Goal: Information Seeking & Learning: Understand process/instructions

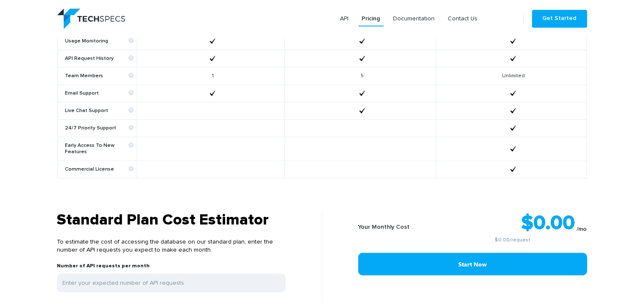
scroll to position [617, 0]
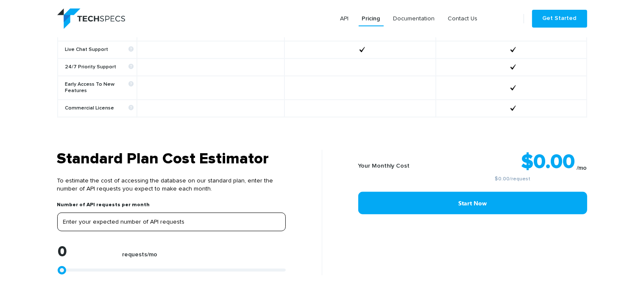
click at [65, 217] on input "tel" at bounding box center [171, 221] width 228 height 19
type input "1"
type input "10"
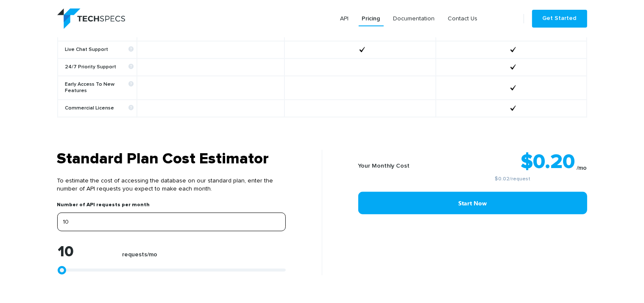
type input "100"
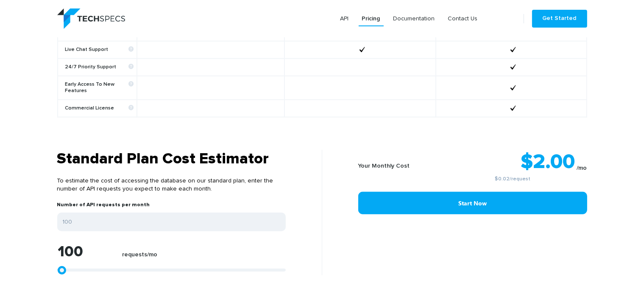
click at [298, 171] on div "Standard Plan Cost Estimator To estimate the cost of accessing the database on …" at bounding box center [186, 212] width 271 height 125
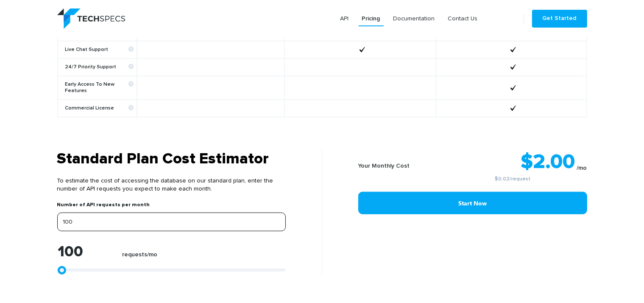
click at [87, 217] on input "100" at bounding box center [171, 221] width 228 height 19
type input "1000"
click at [87, 217] on input "1000" at bounding box center [171, 221] width 228 height 19
type input "100"
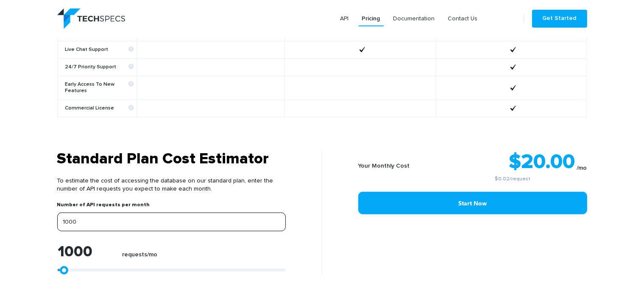
type input "100"
type input "10"
type input "100"
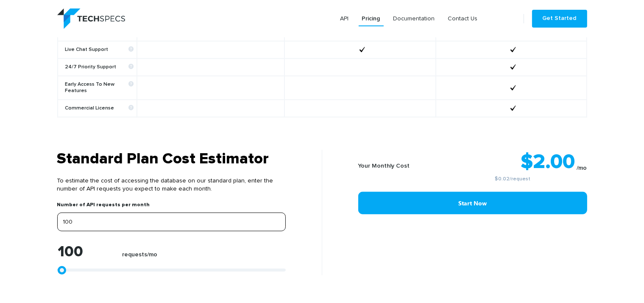
type input "1000"
type input "10000"
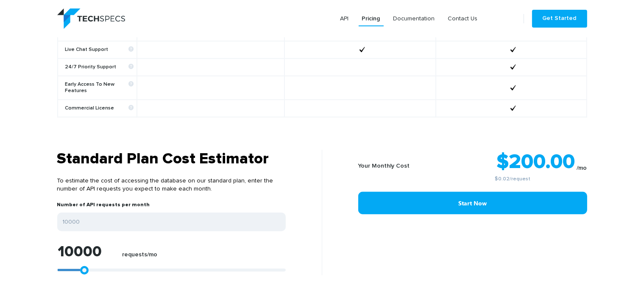
click at [165, 227] on form "Number of API requests per month 10000 10000 requests/mo" at bounding box center [171, 238] width 228 height 74
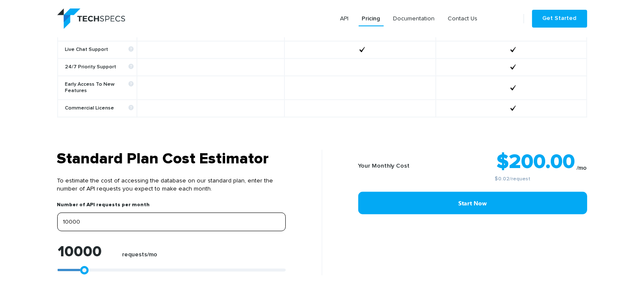
click at [89, 218] on input "10000" at bounding box center [171, 221] width 228 height 19
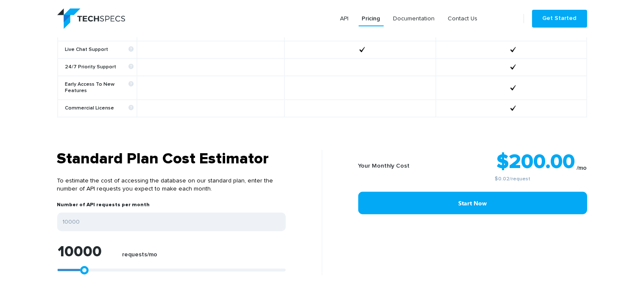
type input "11456"
type input "11642"
type input "12013"
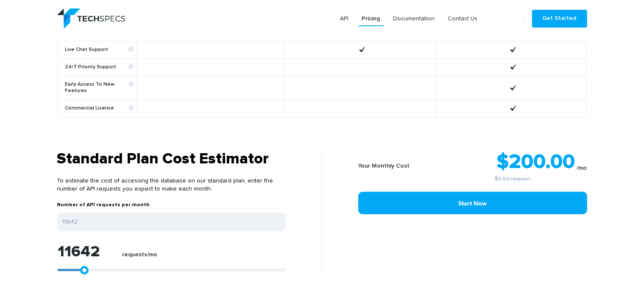
type input "12013"
type input "12384"
type input "13126"
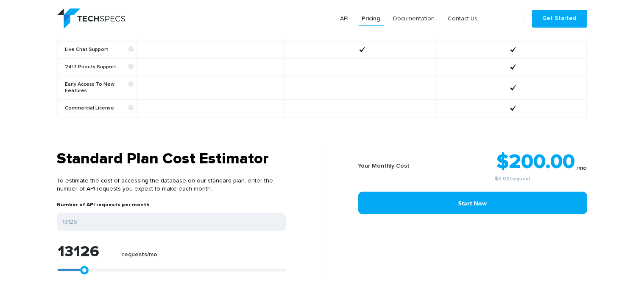
type input "13497"
type input "13868"
type input "14054"
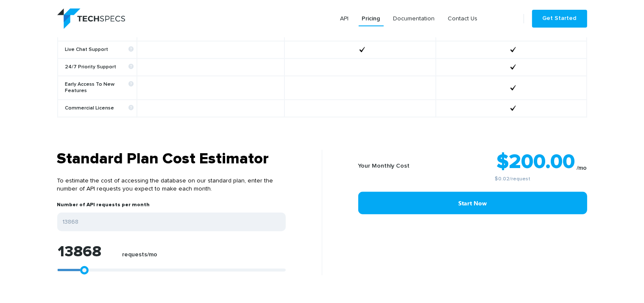
type input "14054"
type input "14239"
type input "14981"
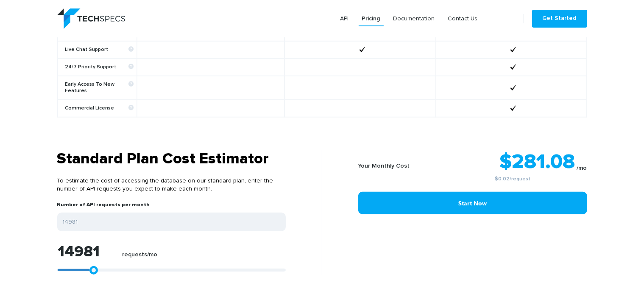
type input "15352"
type input "15167"
type input "14796"
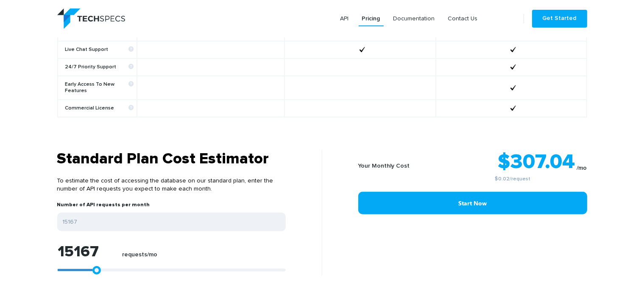
type input "14796"
type input "14610"
type input "14239"
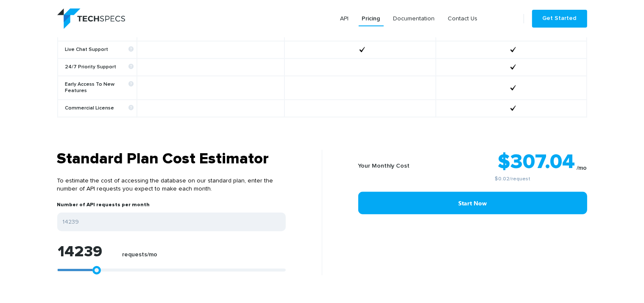
type input "14054"
type input "13868"
type input "13683"
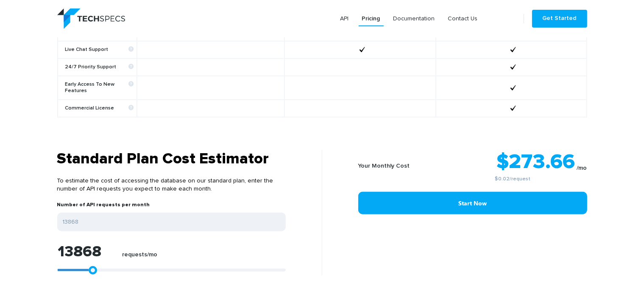
type input "13683"
type input "13497"
type input "13312"
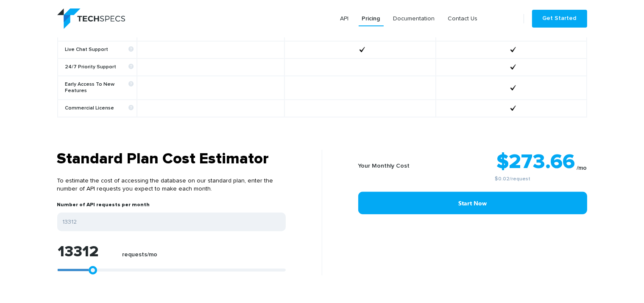
type input "13126"
type input "12940"
type input "12755"
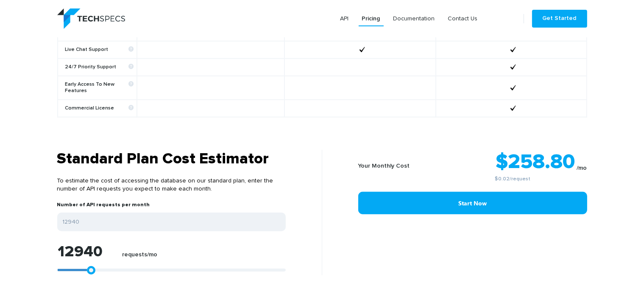
type input "12755"
type input "12569"
type input "12384"
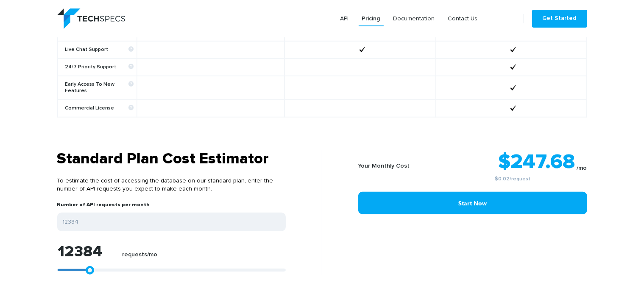
type input "12198"
type input "11827"
type input "11642"
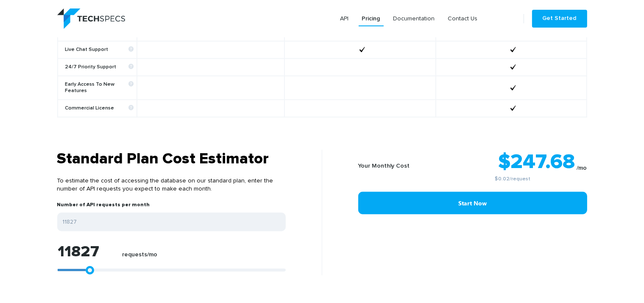
type input "11642"
click at [86, 266] on link at bounding box center [88, 270] width 8 height 8
type input "12910"
type input "13466"
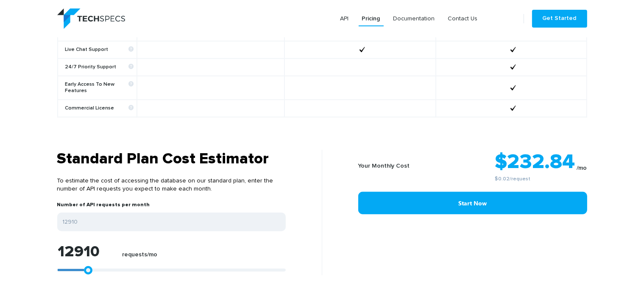
type input "13466"
type input "14579"
type input "16435"
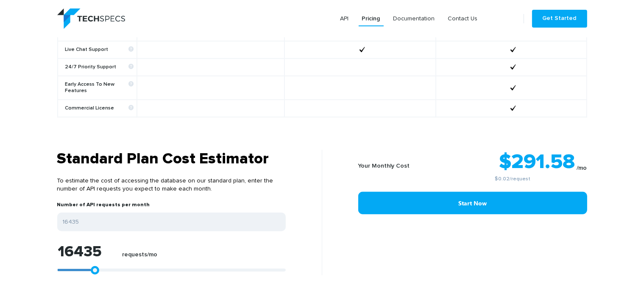
type input "22186"
type input "31833"
type input "46675"
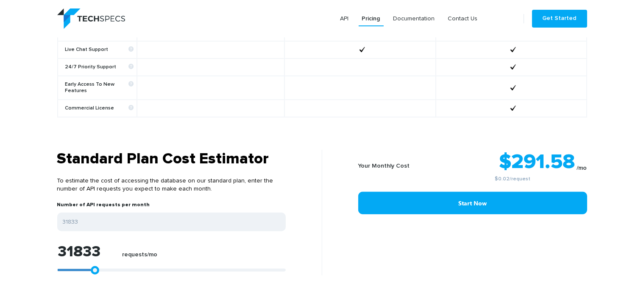
type input "46675"
type input "62816"
type input "80627"
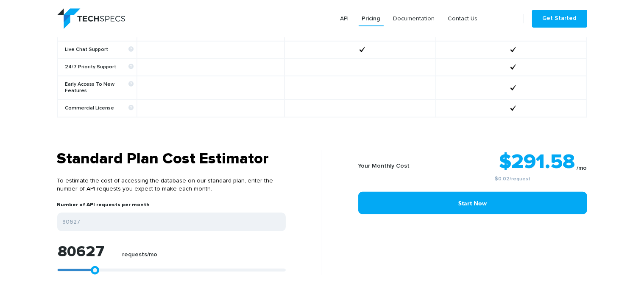
type input "86193"
type input "88048"
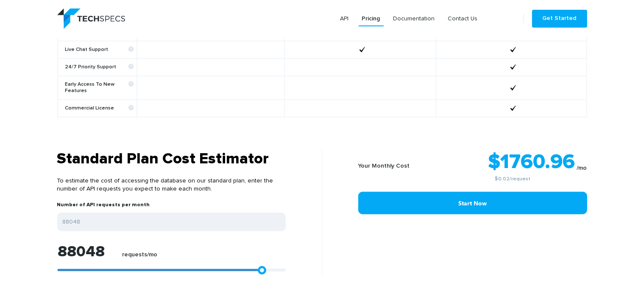
type input "88605"
type input "93614"
type input "99999"
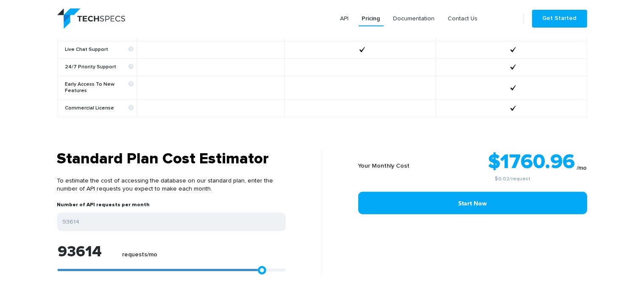
type input "99999"
type input "99180"
type input "97695"
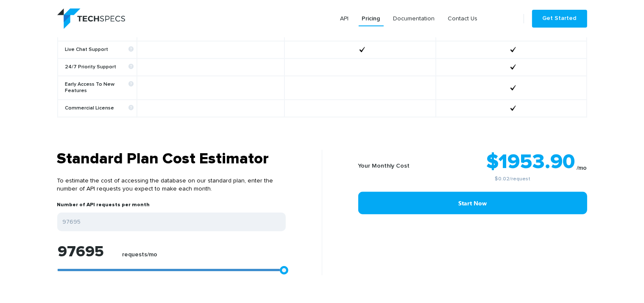
drag, startPoint x: 86, startPoint y: 265, endPoint x: 281, endPoint y: 263, distance: 194.1
click at [281, 266] on link at bounding box center [284, 270] width 8 height 8
type input "98552"
type input "98366"
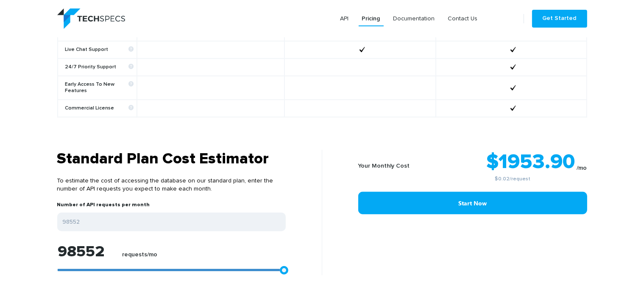
type input "98366"
type input "97624"
type input "95212"
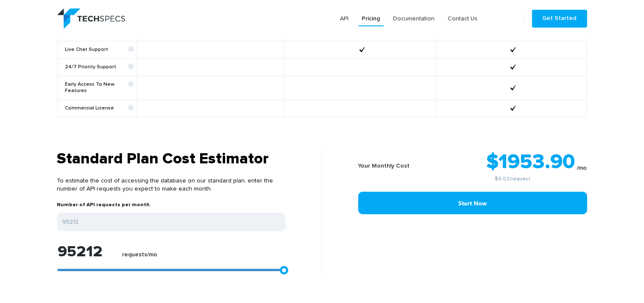
type input "90760"
type input "87049"
type input "80927"
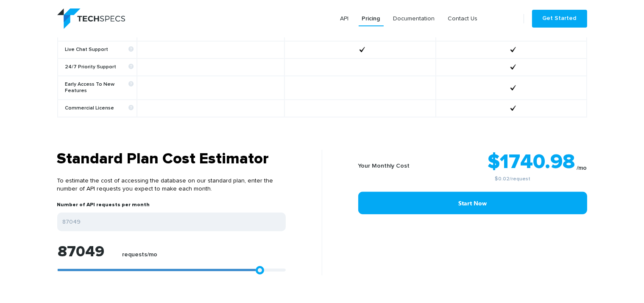
type input "80927"
type input "76103"
type input "70352"
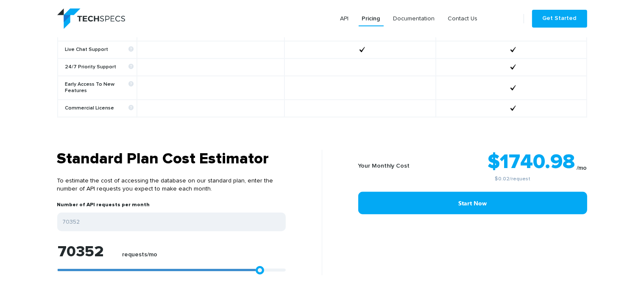
type input "66456"
type input "60148"
type input "57365"
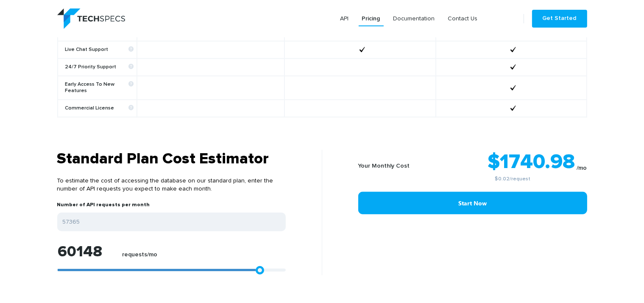
type input "57365"
type input "51243"
type input "48645"
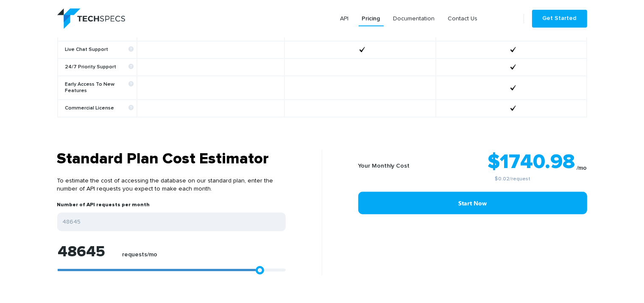
type input "43636"
type input "40296"
type input "36029"
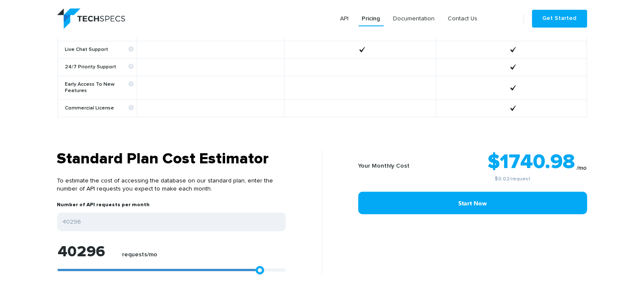
type input "36029"
type input "34360"
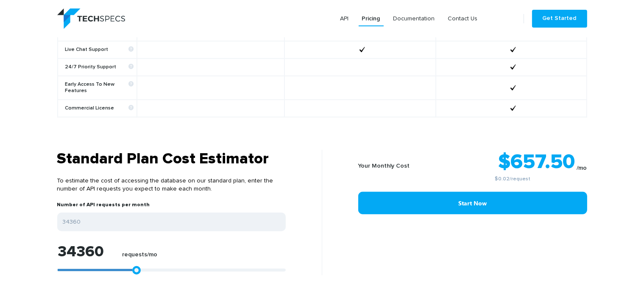
type input "32875"
type input "31762"
type input "31020"
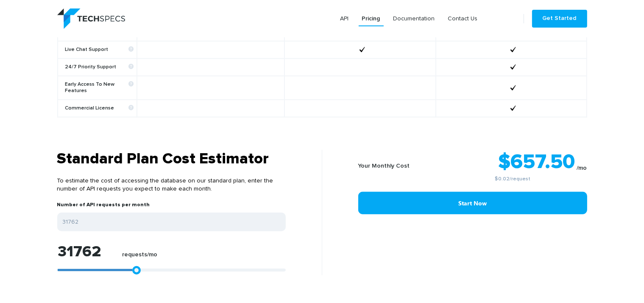
type input "31020"
type input "30092"
type input "29165"
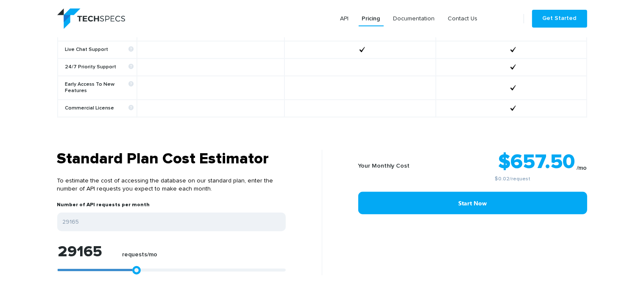
type input "27866"
type input "26196"
type input "23785"
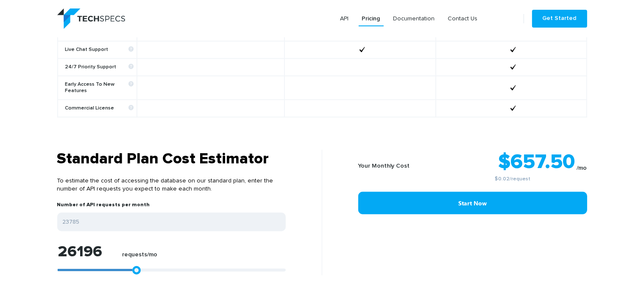
type input "23785"
type input "21558"
type input "19332"
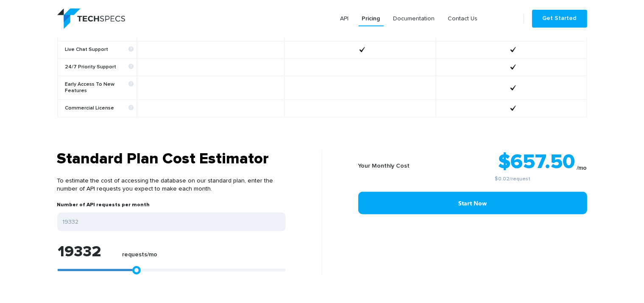
type input "17848"
type input "16735"
type input "16363"
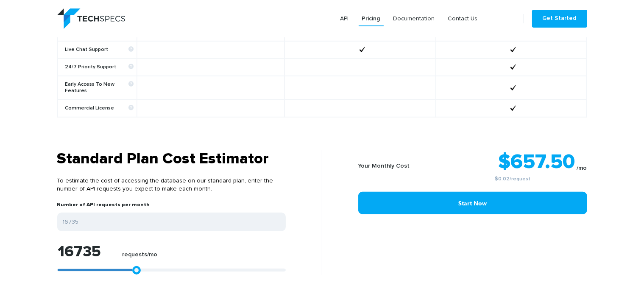
type input "16363"
type input "15436"
type input "14137"
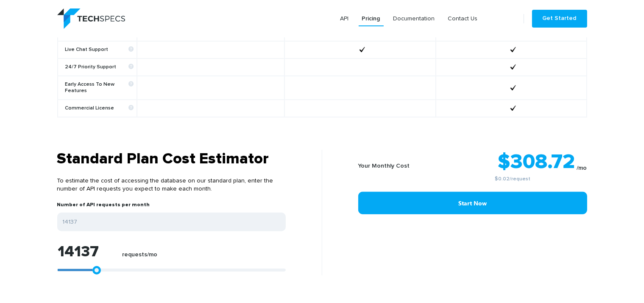
type input "12096"
type input "9870"
type input "6902"
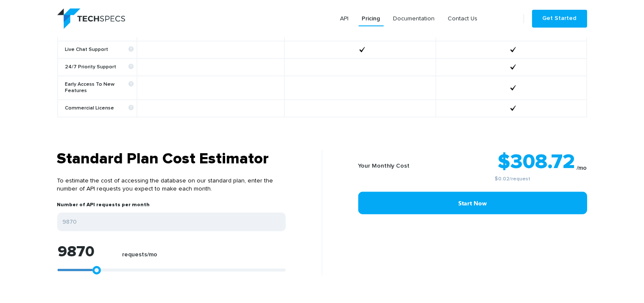
type input "6902"
type input "3933"
type input "2263"
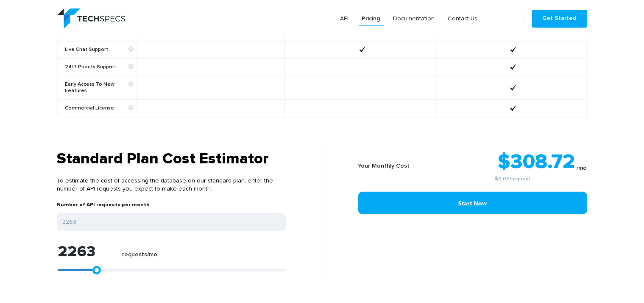
type input "779"
type input "408"
type input "223"
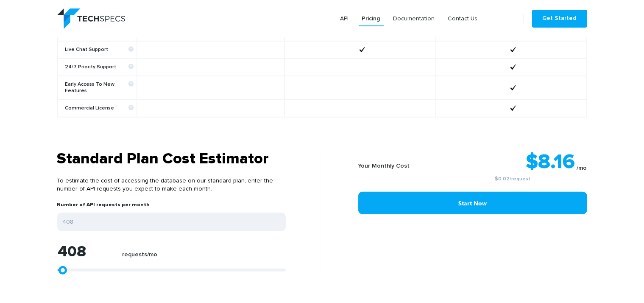
type input "223"
type input "0"
type input "37"
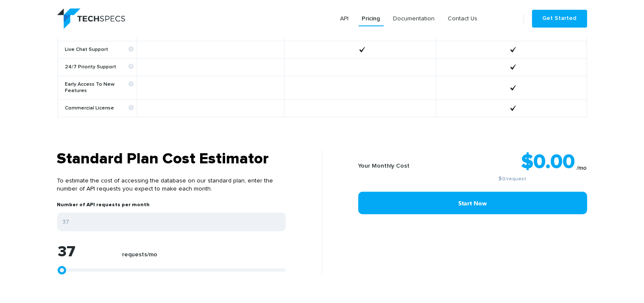
type input "223"
type input "408"
type input "779"
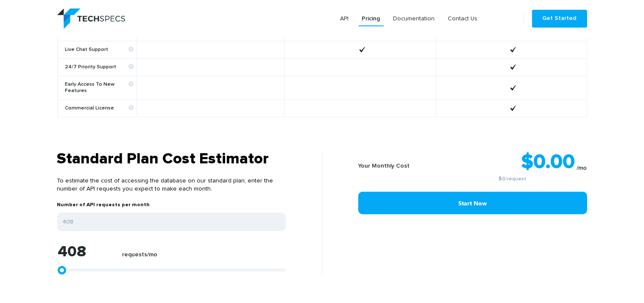
type input "779"
type input "1150"
drag, startPoint x: 283, startPoint y: 261, endPoint x: 56, endPoint y: 260, distance: 226.7
click at [58, 261] on div "223 requests/mo" at bounding box center [171, 259] width 228 height 31
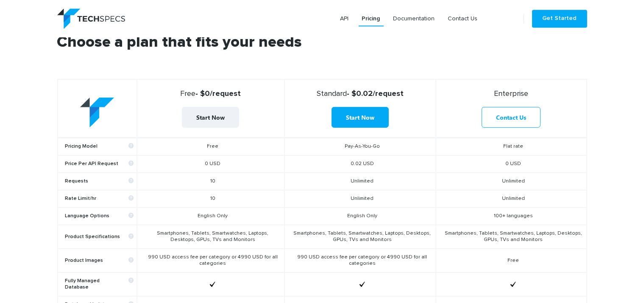
scroll to position [268, 0]
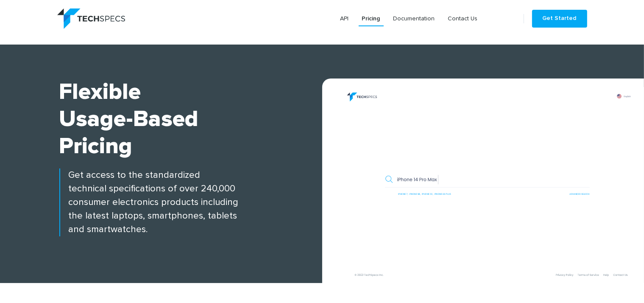
click at [86, 18] on img at bounding box center [91, 18] width 68 height 20
click at [348, 23] on link "API" at bounding box center [344, 18] width 15 height 15
